Goal: Information Seeking & Learning: Learn about a topic

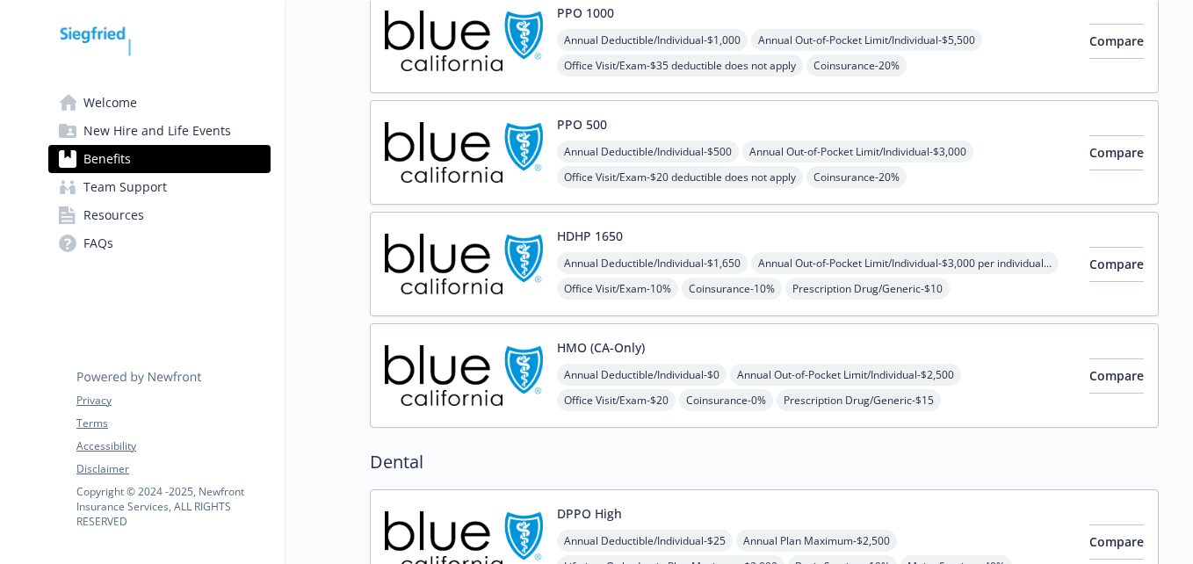
scroll to position [176, 0]
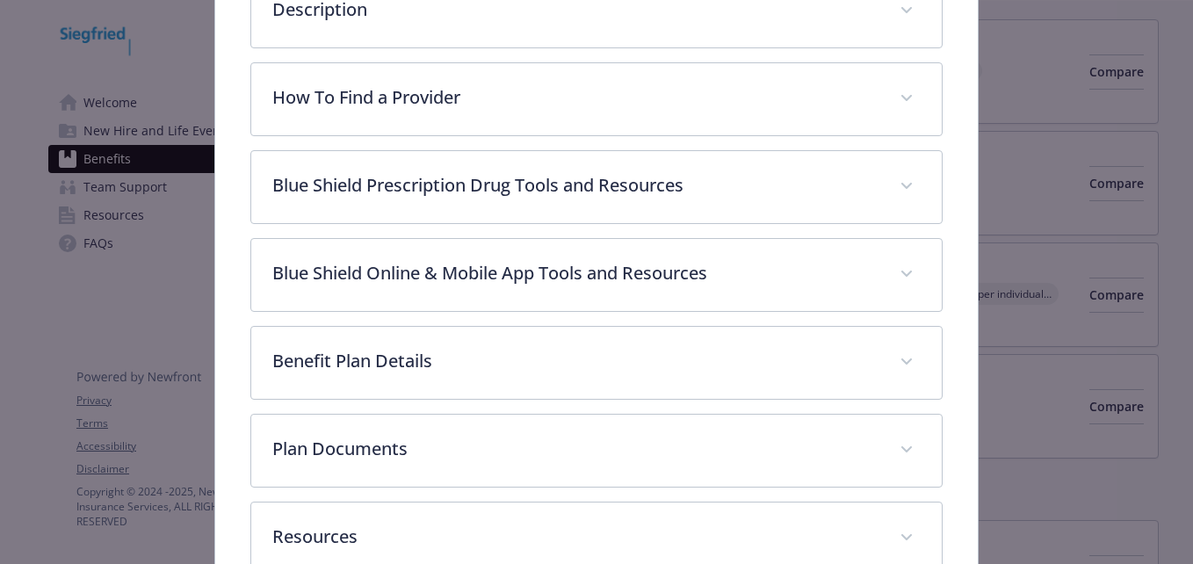
scroll to position [580, 0]
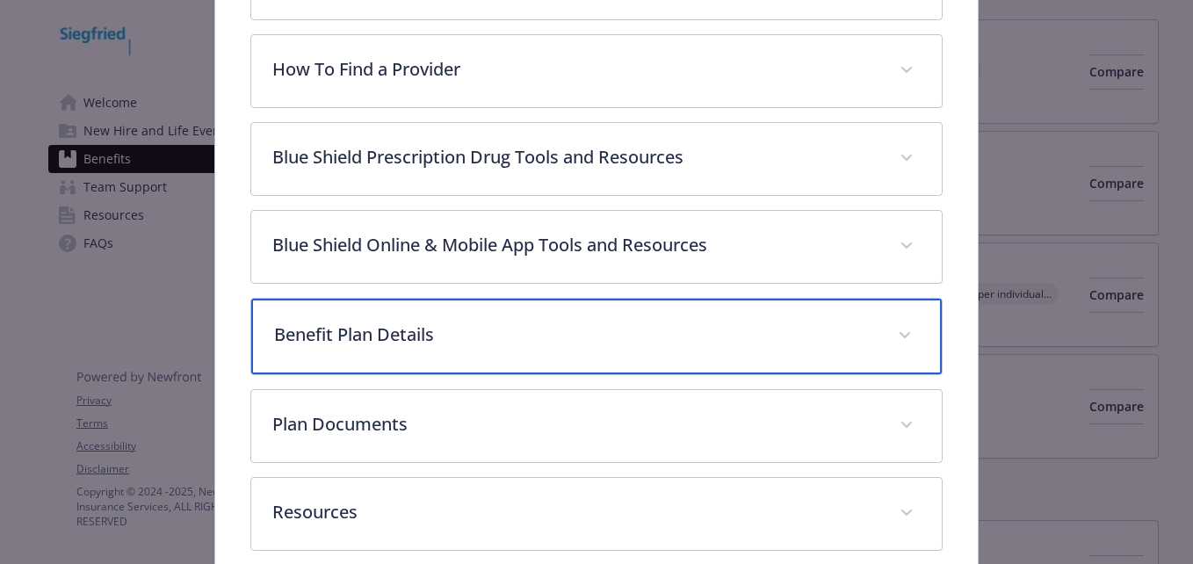
click at [553, 342] on p "Benefit Plan Details" at bounding box center [575, 335] width 602 height 26
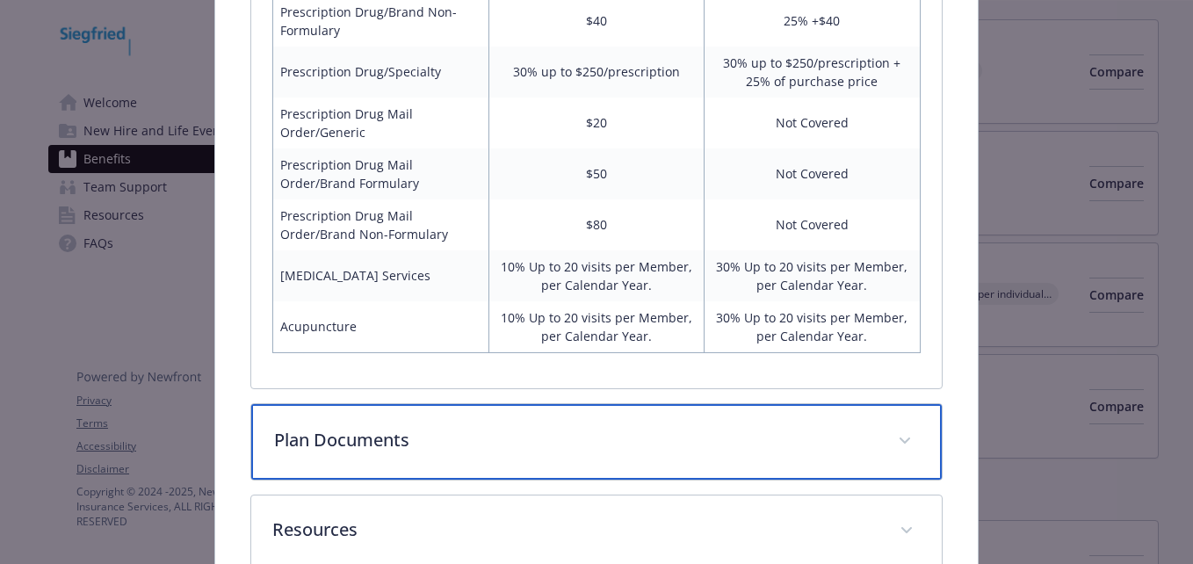
click at [480, 429] on p "Plan Documents" at bounding box center [575, 440] width 602 height 26
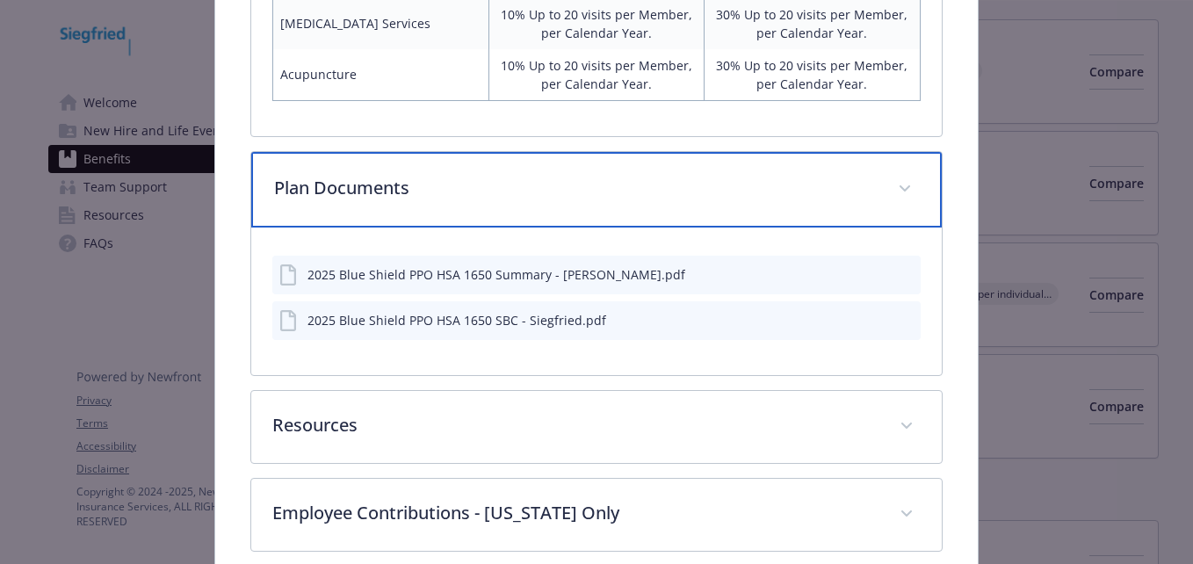
scroll to position [1894, 0]
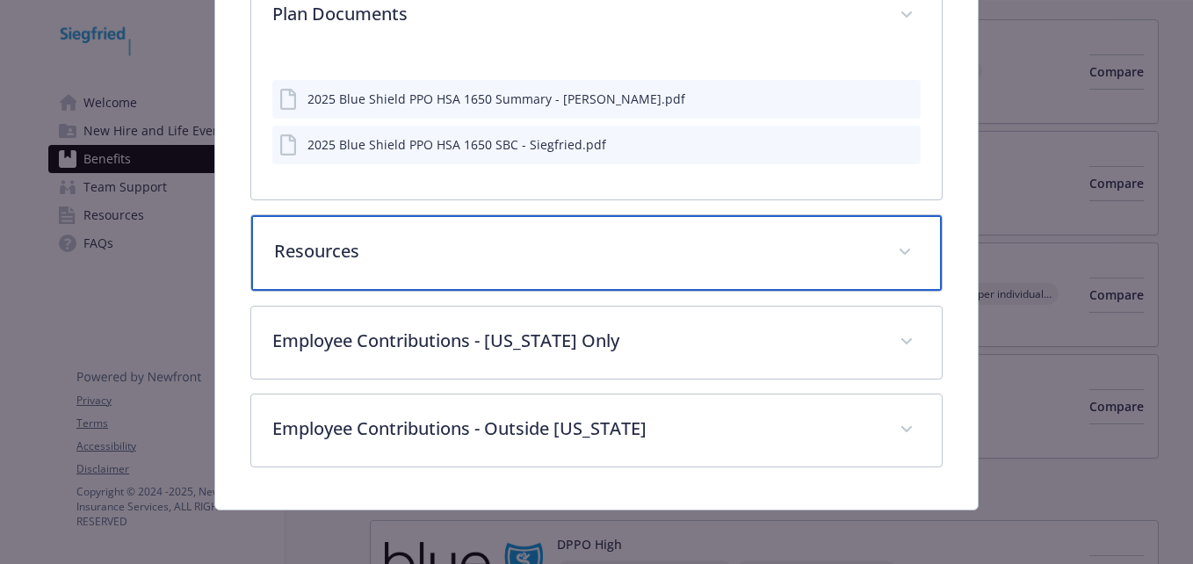
click at [529, 258] on p "Resources" at bounding box center [575, 251] width 602 height 26
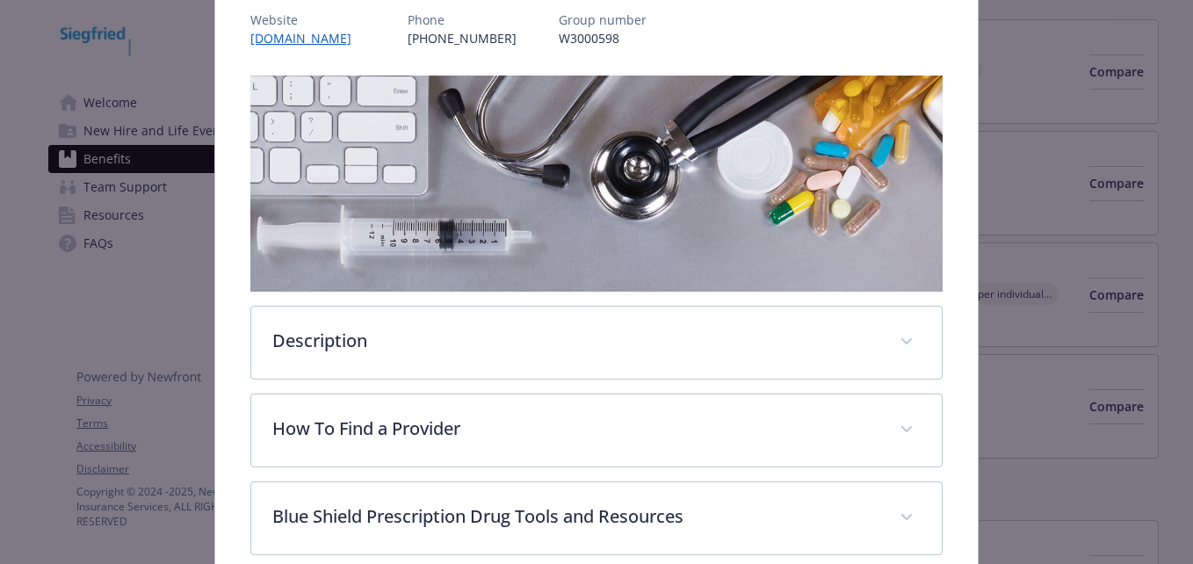
scroll to position [0, 0]
